Goal: Task Accomplishment & Management: Complete application form

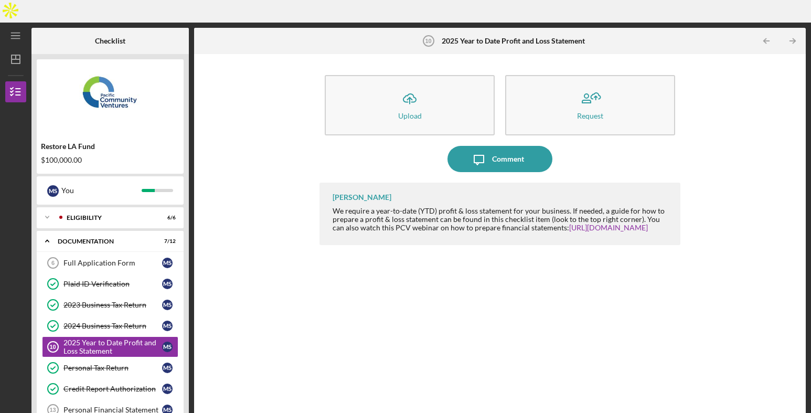
scroll to position [110, 0]
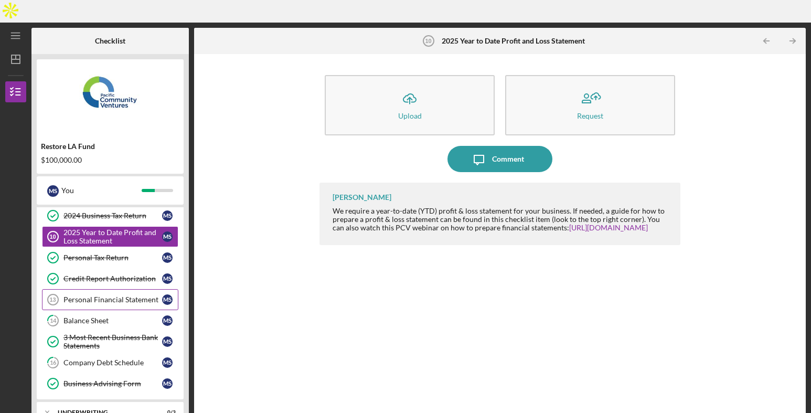
click at [108, 295] on div "Personal Financial Statement" at bounding box center [112, 299] width 99 height 8
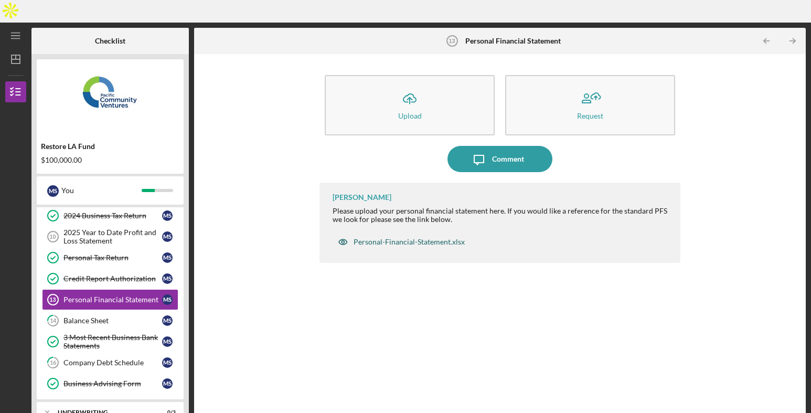
click at [401, 238] on div "Personal-Financial-Statement.xlsx" at bounding box center [408, 242] width 111 height 8
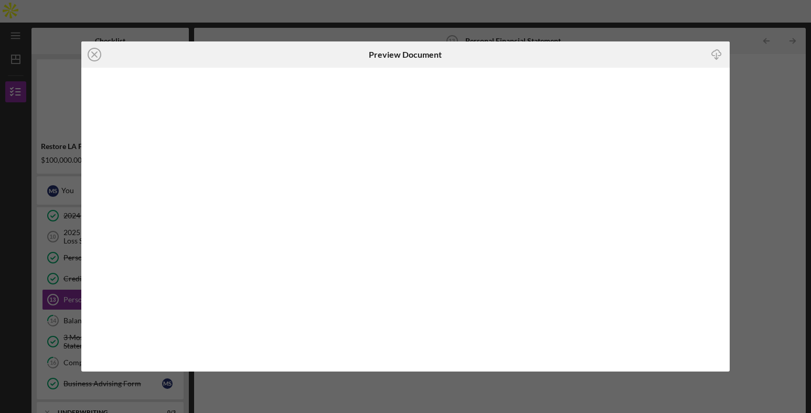
click at [718, 52] on icon "Icon/Download" at bounding box center [717, 54] width 24 height 24
click at [95, 51] on icon "Icon/Close" at bounding box center [94, 54] width 26 height 26
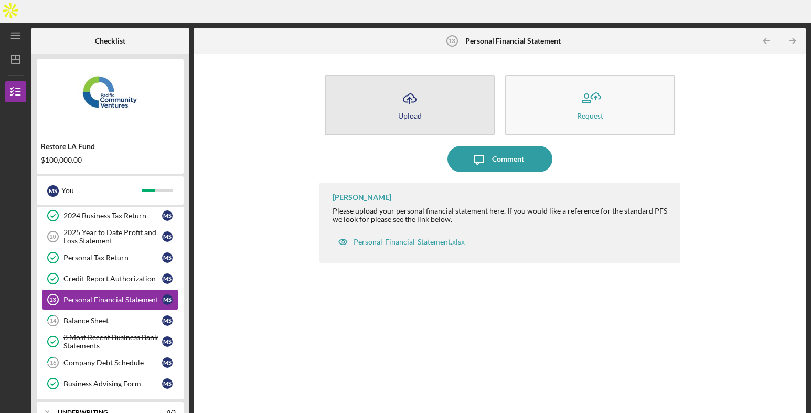
click at [408, 85] on icon "Icon/Upload" at bounding box center [409, 98] width 26 height 26
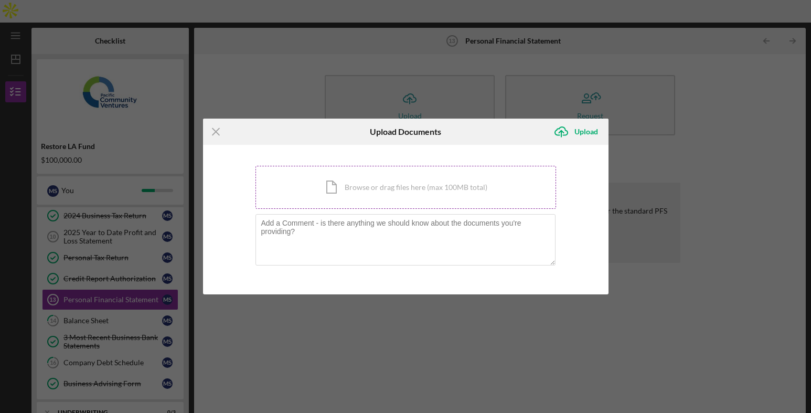
click at [371, 194] on div "Icon/Document Browse or drag files here (max 100MB total) Tap to choose files o…" at bounding box center [405, 187] width 301 height 43
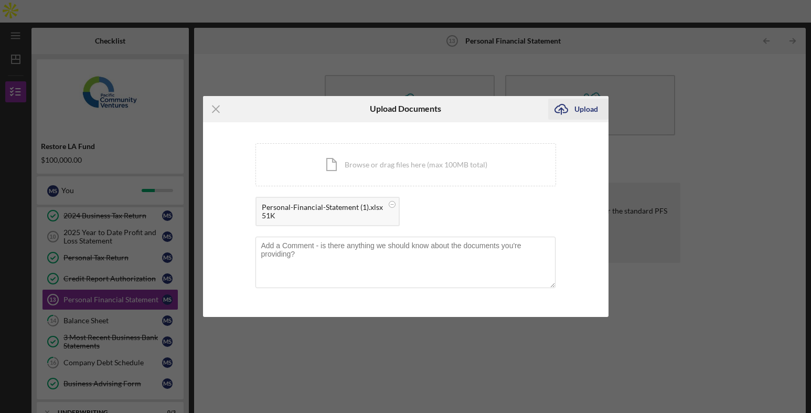
click at [580, 108] on div "Upload" at bounding box center [586, 109] width 24 height 21
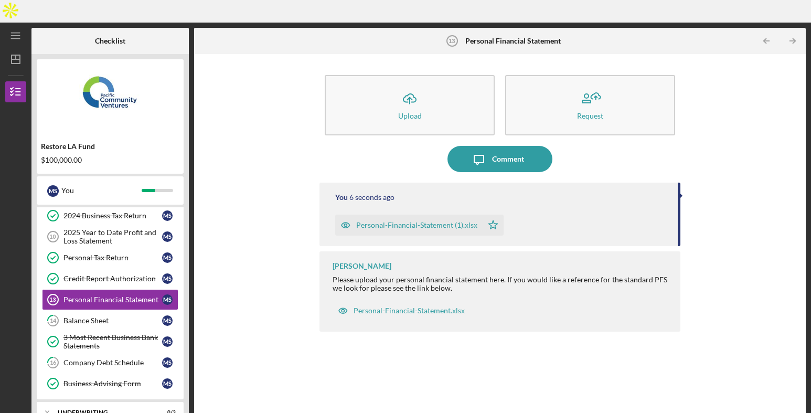
click at [264, 282] on div "Icon/Upload Upload Request Icon/Message Comment You 6 seconds ago Personal-Fina…" at bounding box center [499, 242] width 601 height 366
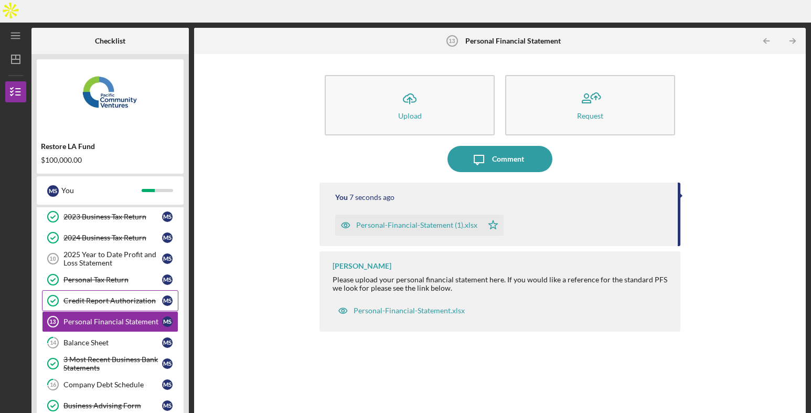
scroll to position [87, 0]
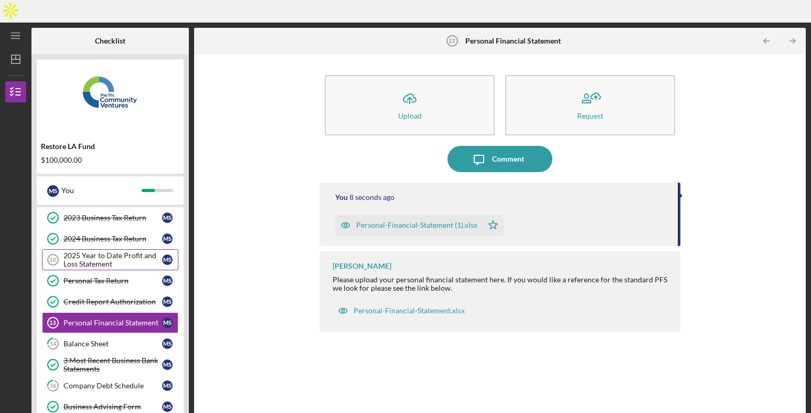
click at [123, 251] on div "2025 Year to Date Profit and Loss Statement" at bounding box center [112, 259] width 99 height 17
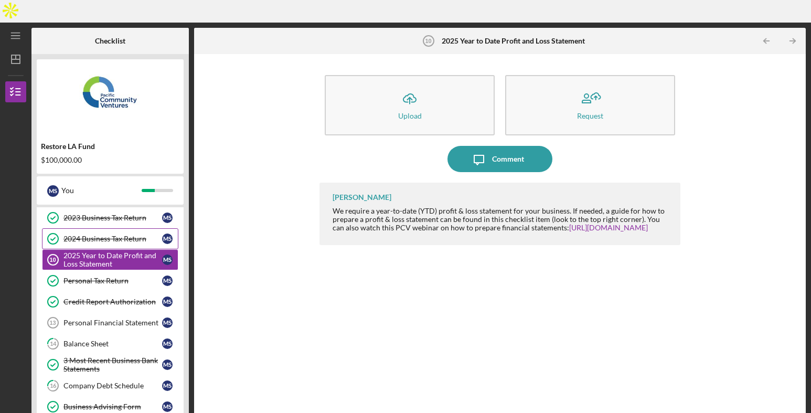
click at [126, 234] on div "2024 Business Tax Return" at bounding box center [112, 238] width 99 height 8
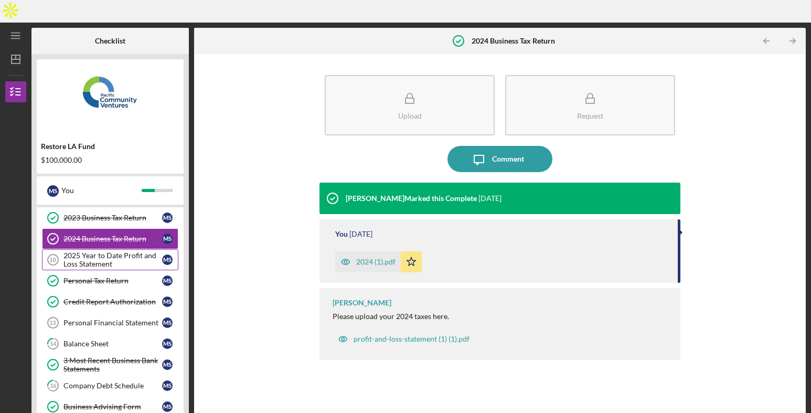
click at [133, 251] on div "2025 Year to Date Profit and Loss Statement" at bounding box center [112, 259] width 99 height 17
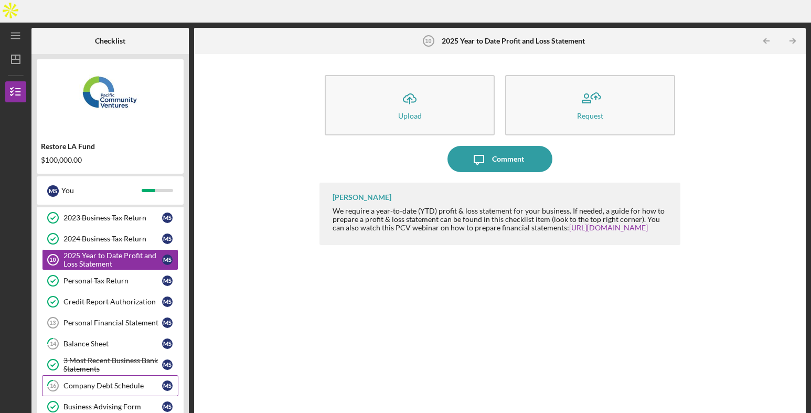
click at [132, 381] on div "Company Debt Schedule" at bounding box center [112, 385] width 99 height 8
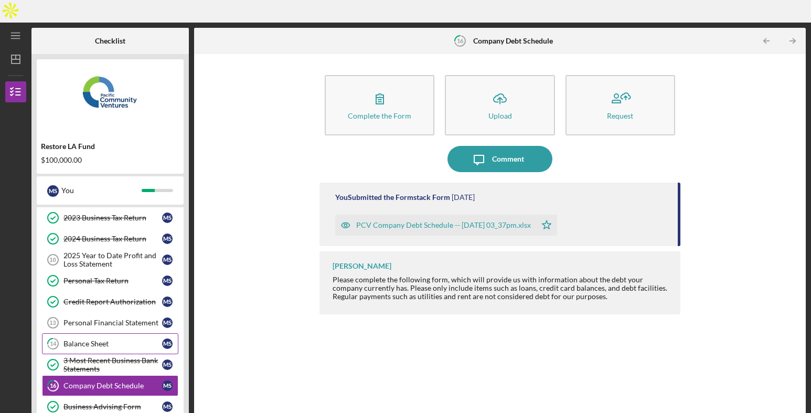
scroll to position [137, 0]
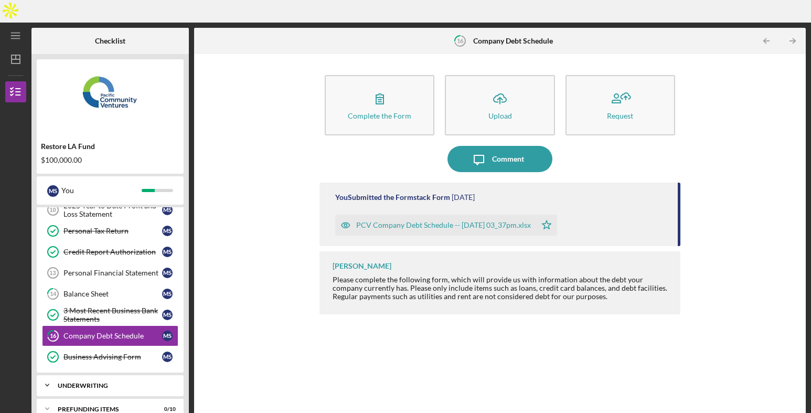
click at [110, 382] on div "Underwriting" at bounding box center [114, 385] width 113 height 6
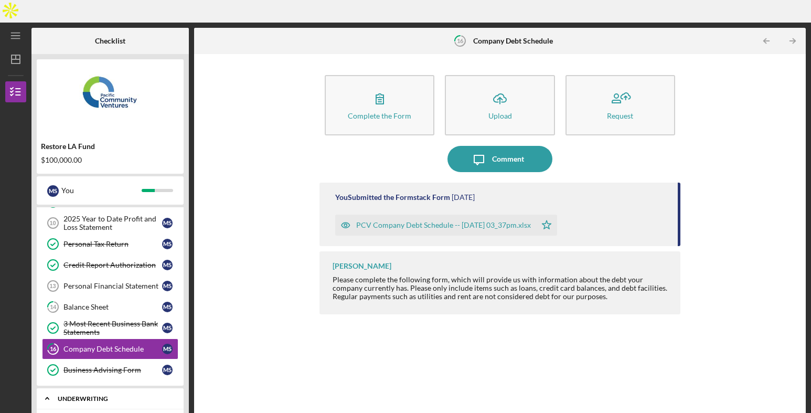
scroll to position [84, 0]
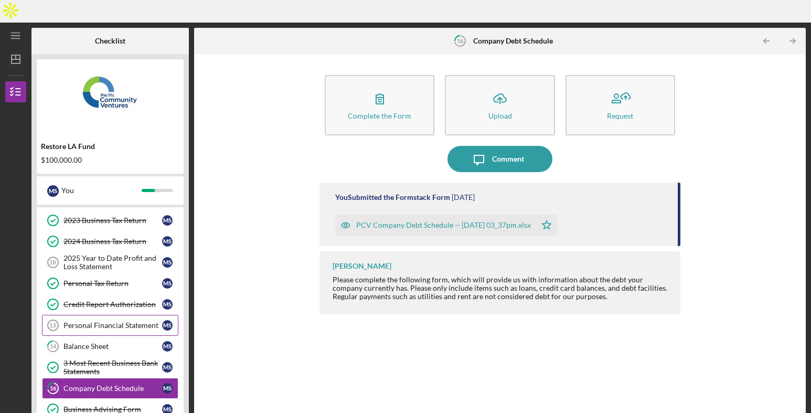
click at [115, 321] on div "Personal Financial Statement" at bounding box center [112, 325] width 99 height 8
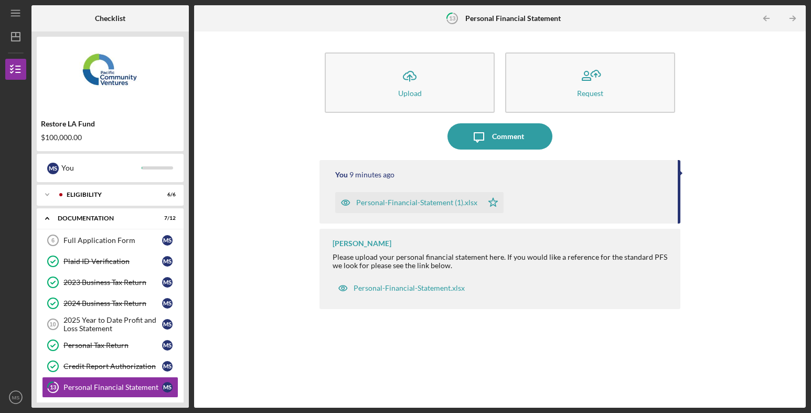
scroll to position [84, 0]
